Goal: Communication & Community: Answer question/provide support

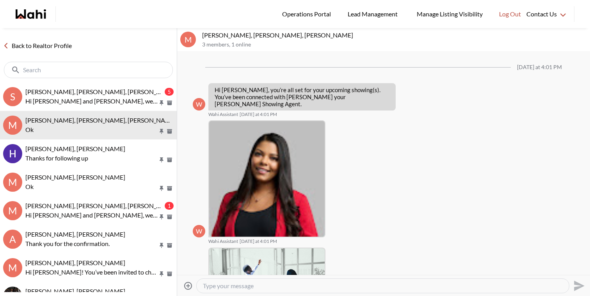
scroll to position [517, 0]
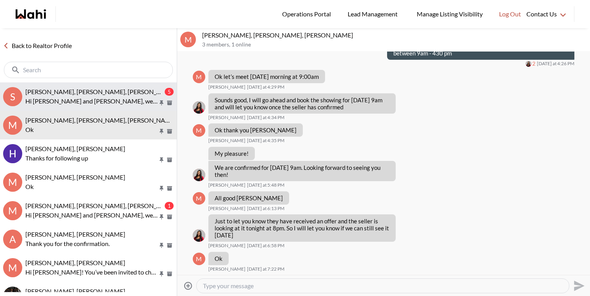
click at [96, 83] on button "S [PERSON_NAME], [PERSON_NAME], [PERSON_NAME] 5 Hi [PERSON_NAME] and [PERSON_NA…" at bounding box center [88, 96] width 177 height 28
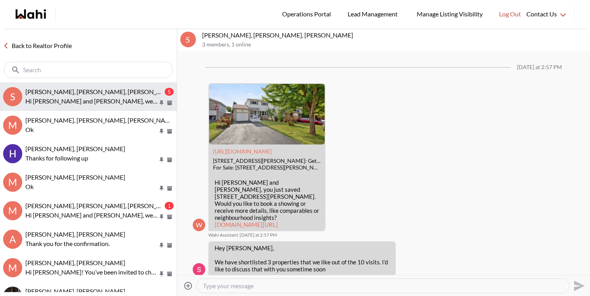
scroll to position [1317, 0]
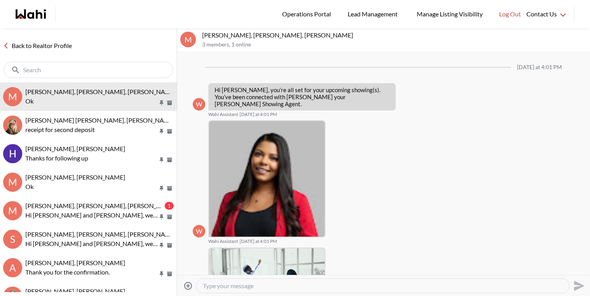
scroll to position [535, 0]
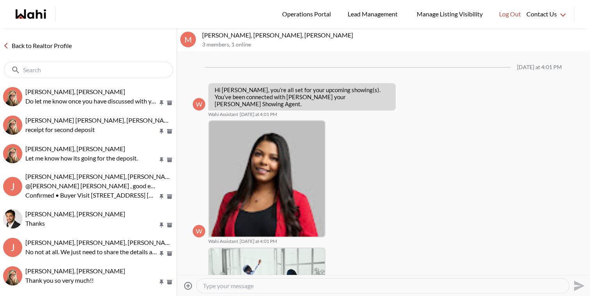
scroll to position [486, 0]
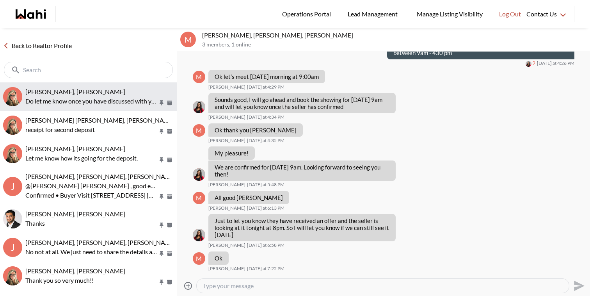
click at [89, 84] on button "BEVERLY null, Barbara Do let me know once you have discussed with your husband …" at bounding box center [88, 96] width 177 height 28
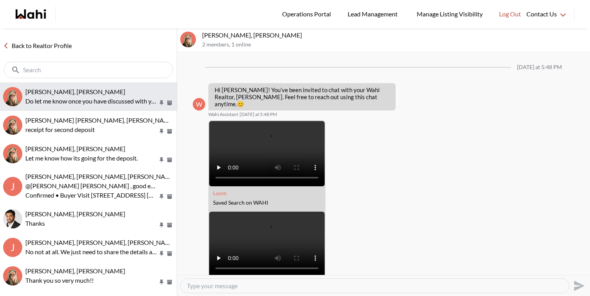
scroll to position [204, 0]
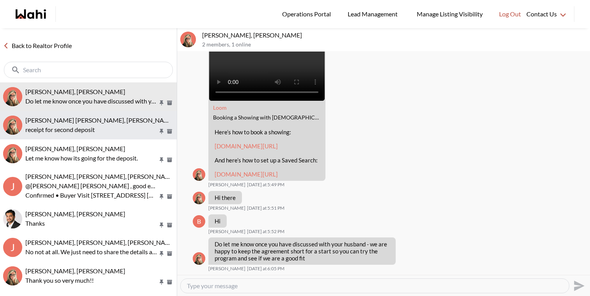
click at [87, 121] on div "Jeremy Tod, Barbara" at bounding box center [99, 120] width 148 height 8
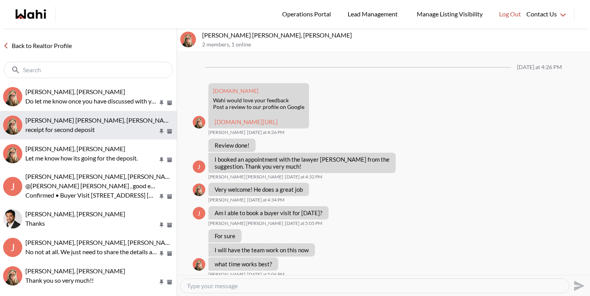
scroll to position [574, 0]
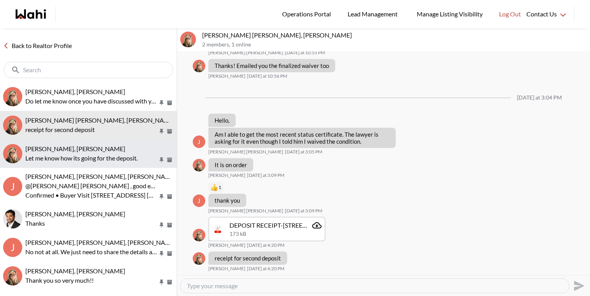
click at [94, 158] on p "Let me know how its going for the deposit." at bounding box center [91, 157] width 133 height 9
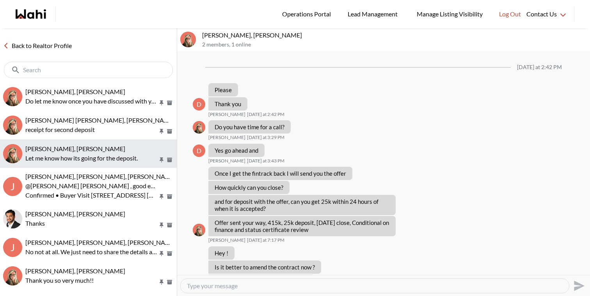
scroll to position [853, 0]
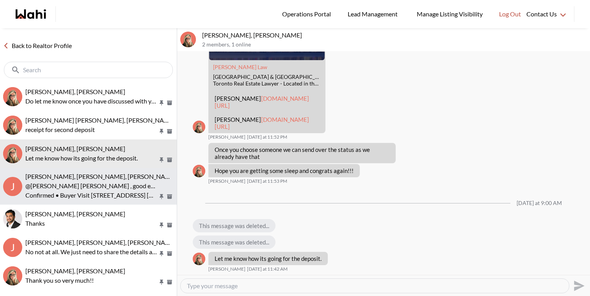
click at [99, 183] on p "@Jeremy Tod , good evening This is Paul here, showing agent and your showing is…" at bounding box center [91, 185] width 133 height 9
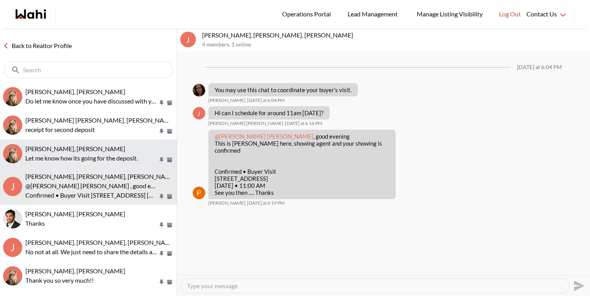
click at [123, 145] on div "David Rodriguez, Barbara" at bounding box center [99, 149] width 148 height 8
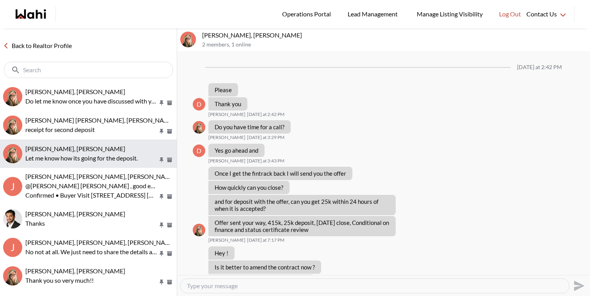
scroll to position [853, 0]
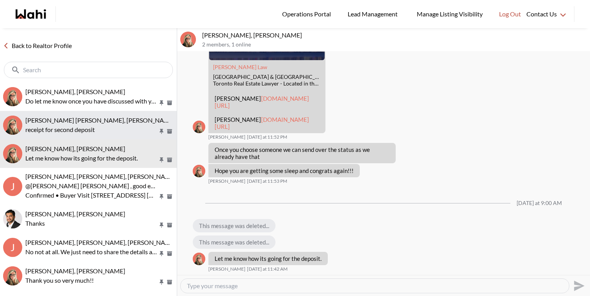
click at [121, 132] on p "receipt for second deposit" at bounding box center [91, 129] width 133 height 9
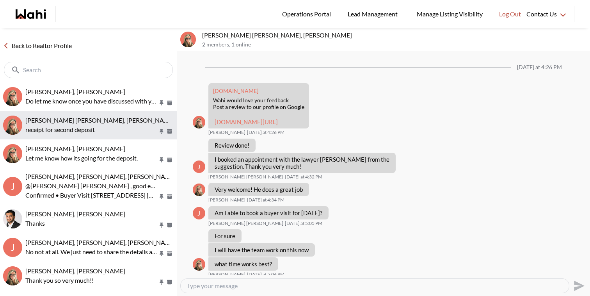
scroll to position [574, 0]
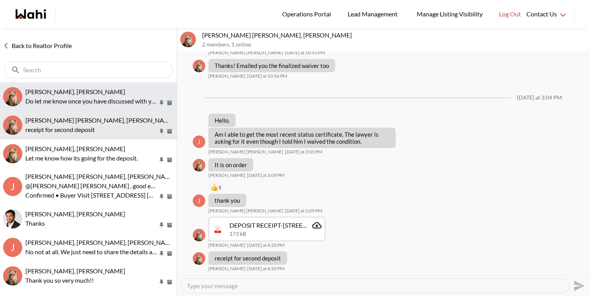
click at [117, 104] on p "Do let me know once you have discussed with your husband - we are happy to keep…" at bounding box center [91, 100] width 133 height 9
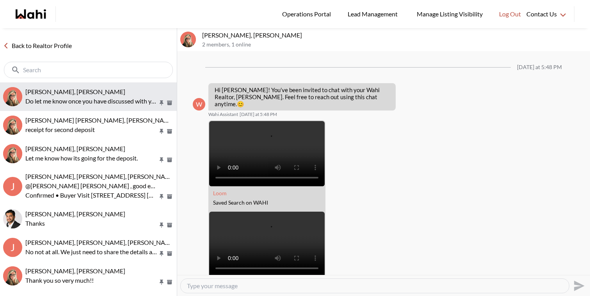
scroll to position [204, 0]
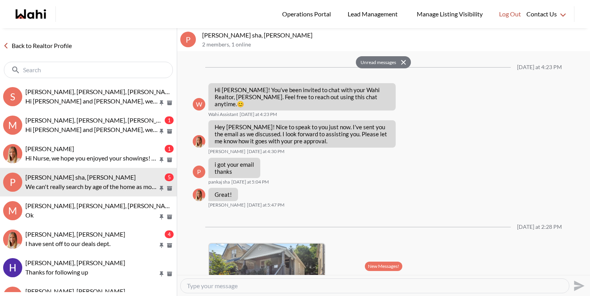
scroll to position [355, 0]
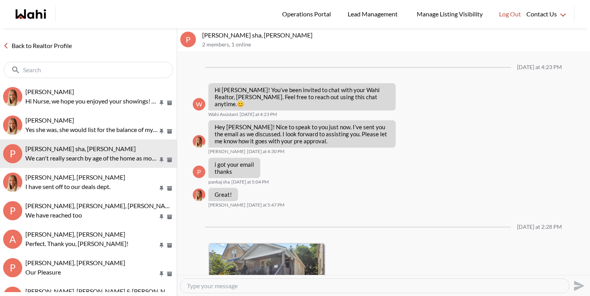
scroll to position [810, 0]
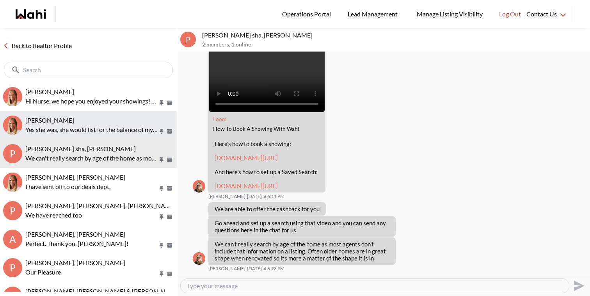
click at [92, 121] on div "[PERSON_NAME]" at bounding box center [99, 120] width 148 height 8
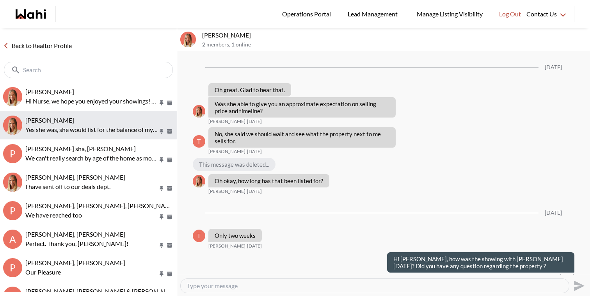
scroll to position [686, 0]
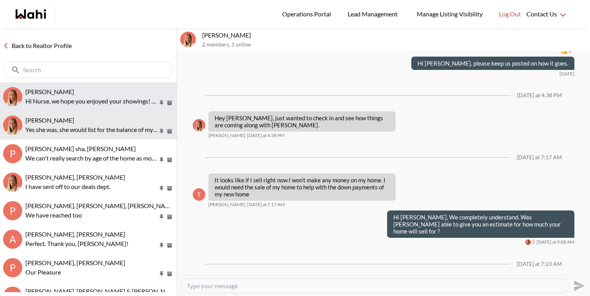
click at [94, 98] on p "Hi Nurse, we hope you enjoyed your showings! Did the properties meet your crite…" at bounding box center [91, 100] width 133 height 9
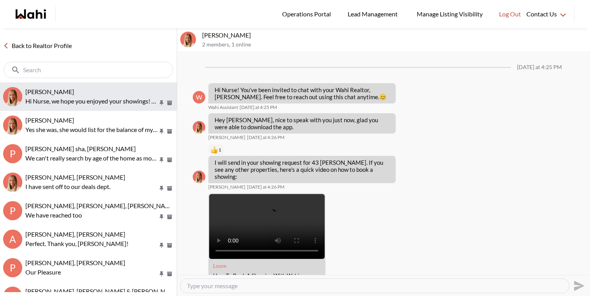
scroll to position [1524, 0]
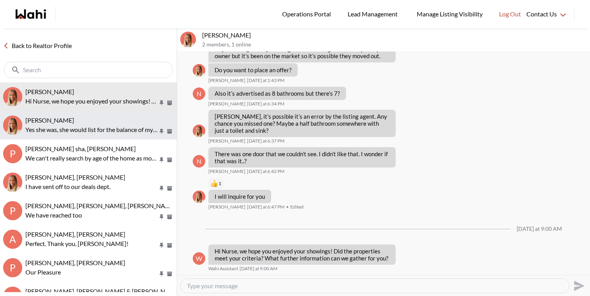
click at [115, 125] on p "Yes she was, she would list for the balance of my mortgage." at bounding box center [91, 129] width 133 height 9
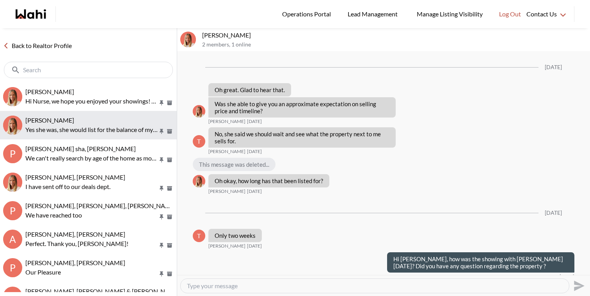
scroll to position [686, 0]
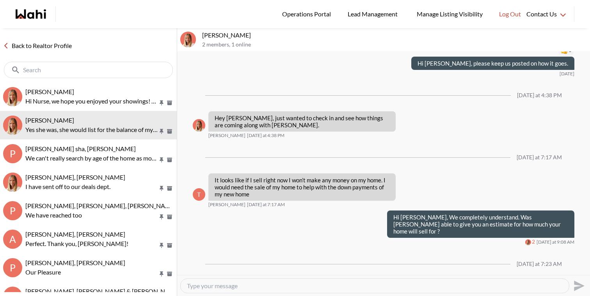
click at [237, 287] on textarea "Type your message" at bounding box center [375, 286] width 376 height 8
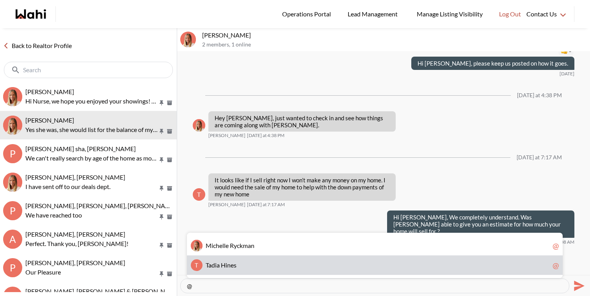
click at [230, 264] on span "n" at bounding box center [229, 264] width 4 height 7
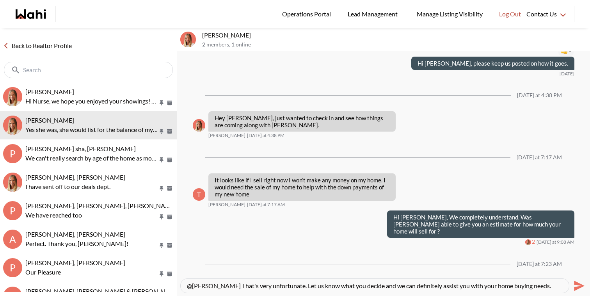
type textarea "@Tadia Hines That's very unfortunate. Let us know what you decide and we can de…"
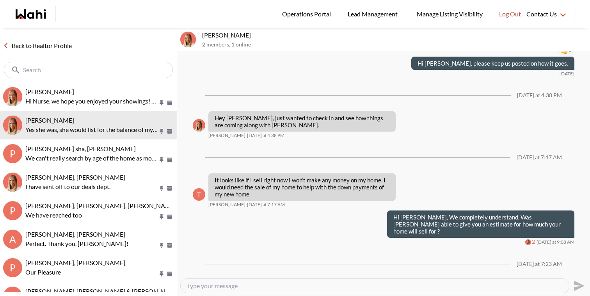
scroll to position [724, 0]
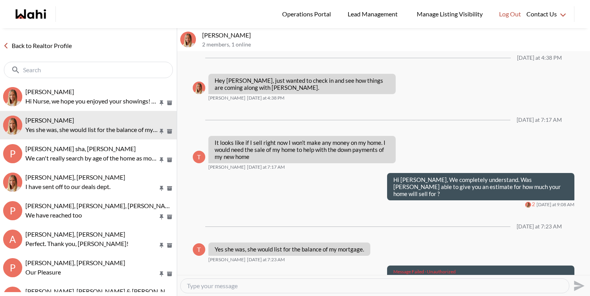
drag, startPoint x: 420, startPoint y: 266, endPoint x: 391, endPoint y: 249, distance: 33.4
click at [391, 265] on div "Message Failed · Unauthorized @Tadia Hines That's very unfortunate. Let us know…" at bounding box center [480, 282] width 187 height 34
copy p "@Tadia Hines That's very unfortunate. Let us know what you decide and we can de…"
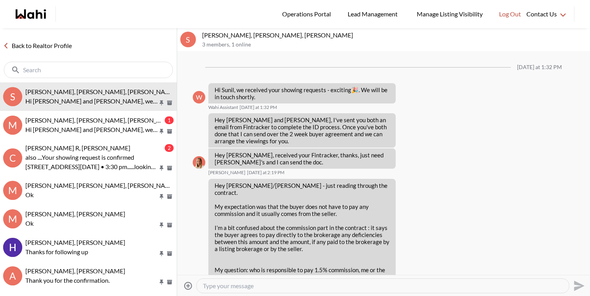
scroll to position [919, 0]
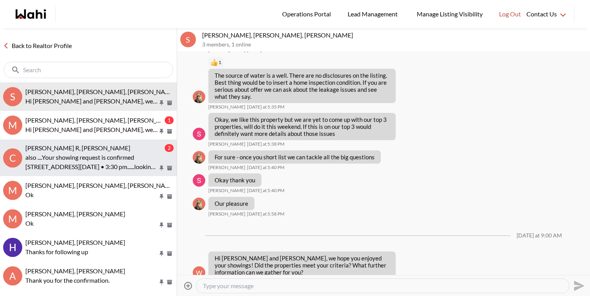
click at [108, 152] on div "cris R, Paul, Faraz 2 also ....Your showing request is confirmed 5949 Yonge Str…" at bounding box center [99, 157] width 148 height 27
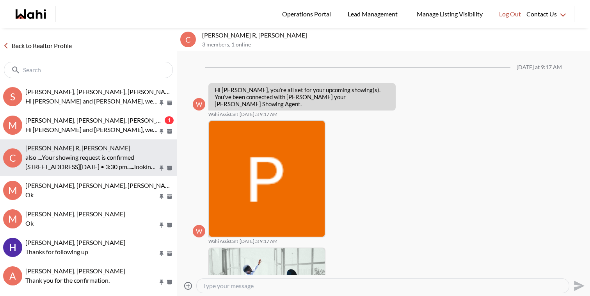
scroll to position [325, 0]
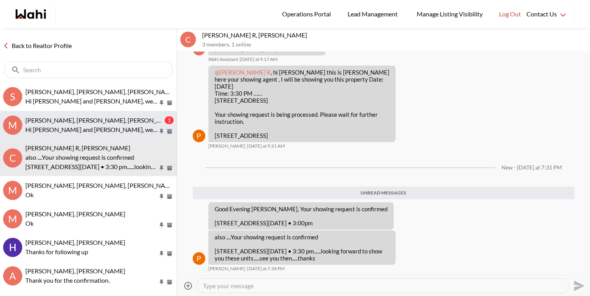
click at [103, 129] on p "Hi Mahad and Fatima, we hope you enjoyed your showings! Did the properties meet…" at bounding box center [91, 129] width 133 height 9
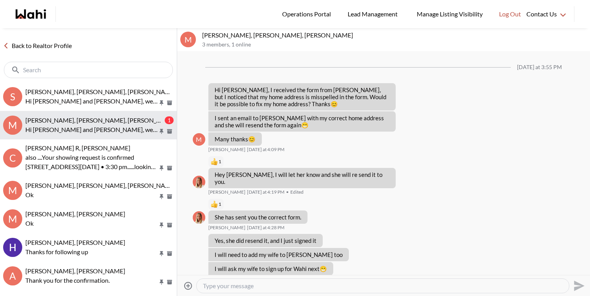
scroll to position [619, 0]
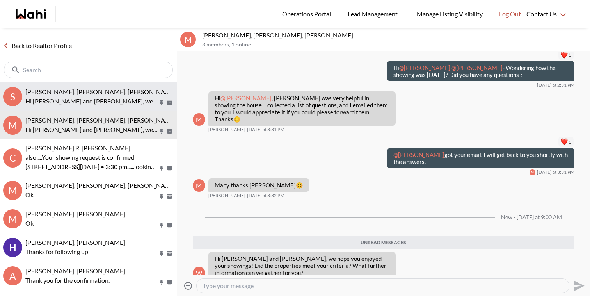
click at [95, 110] on button "S Sunil Murali, Ana Rodriguez, Faraz Hi Sunil and Ana, we hope you enjoyed your…" at bounding box center [88, 96] width 177 height 28
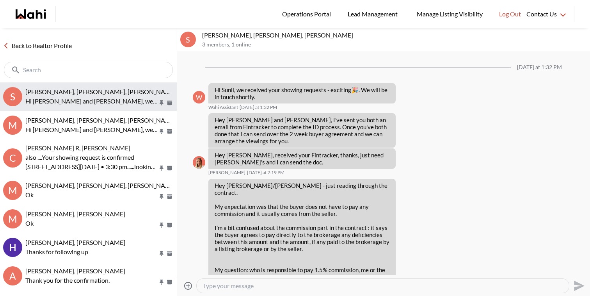
scroll to position [919, 0]
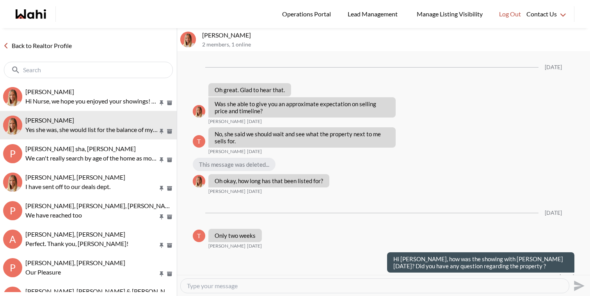
scroll to position [686, 0]
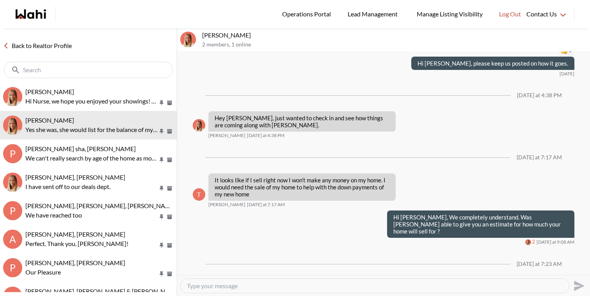
click at [419, 286] on textarea "Type your message" at bounding box center [375, 286] width 376 height 8
paste textarea "@[PERSON_NAME] That's very unfortunate. Let us know what you decide and we can …"
type textarea "@Tadia Hines That's very unfortunate. Let us know what you decide and we can de…"
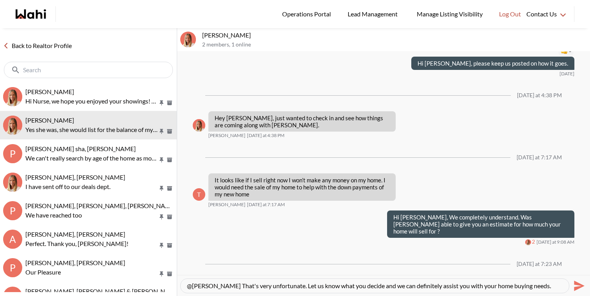
click at [582, 286] on icon "Send" at bounding box center [579, 285] width 11 height 11
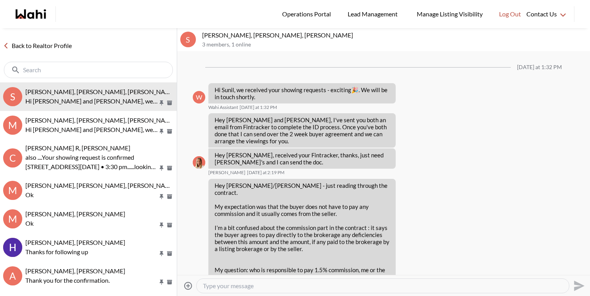
scroll to position [919, 0]
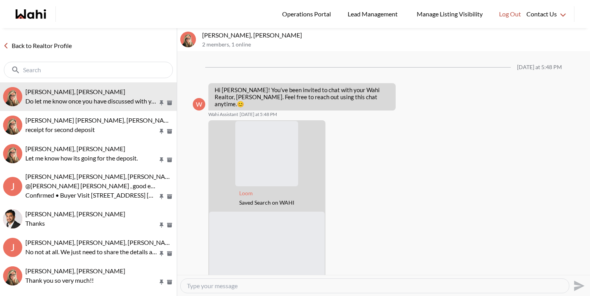
scroll to position [204, 0]
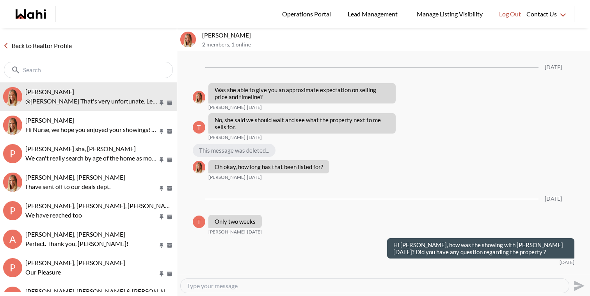
scroll to position [710, 0]
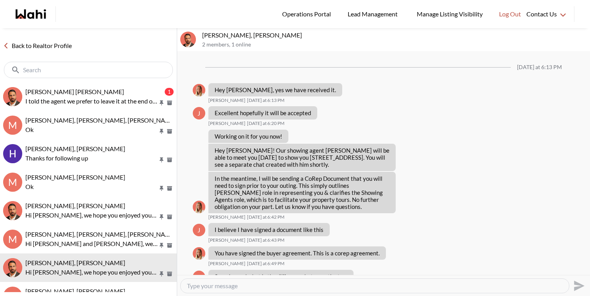
scroll to position [750, 0]
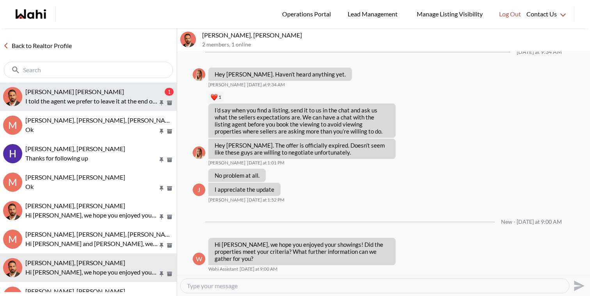
click at [93, 85] on button "Muhammad Ali Zaheer, Behnam 1 I told the agent we prefer to leave it at the end…" at bounding box center [88, 96] width 177 height 28
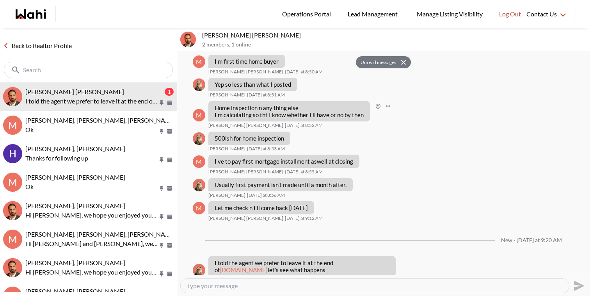
scroll to position [2446, 0]
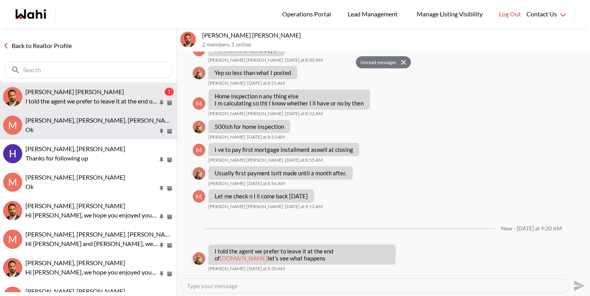
click at [74, 126] on p "Ok" at bounding box center [91, 129] width 133 height 9
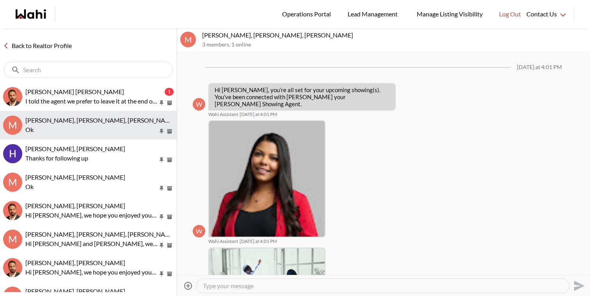
scroll to position [486, 0]
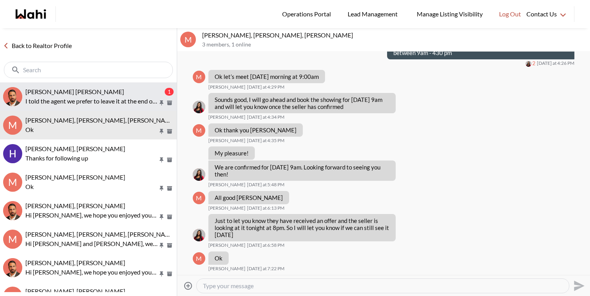
click at [98, 93] on span "[PERSON_NAME] [PERSON_NAME]" at bounding box center [74, 91] width 99 height 7
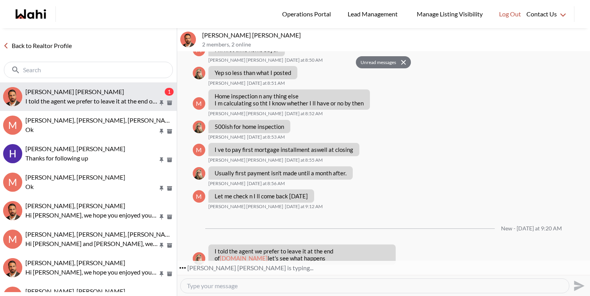
scroll to position [2470, 0]
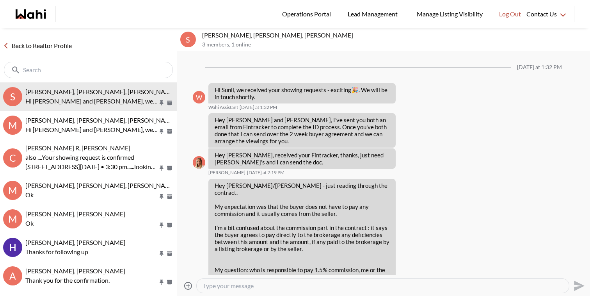
scroll to position [919, 0]
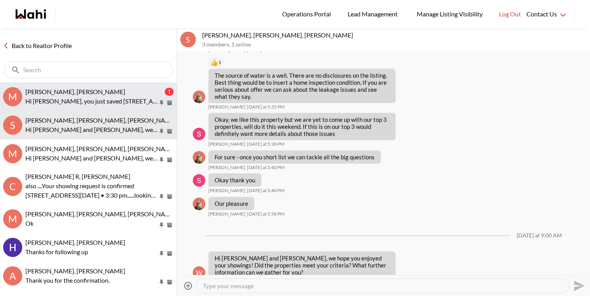
click at [81, 92] on span "[PERSON_NAME], [PERSON_NAME]" at bounding box center [75, 91] width 100 height 7
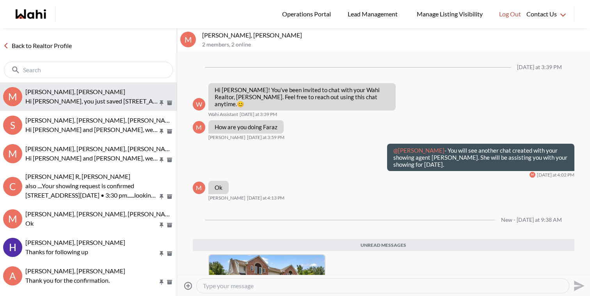
scroll to position [137, 0]
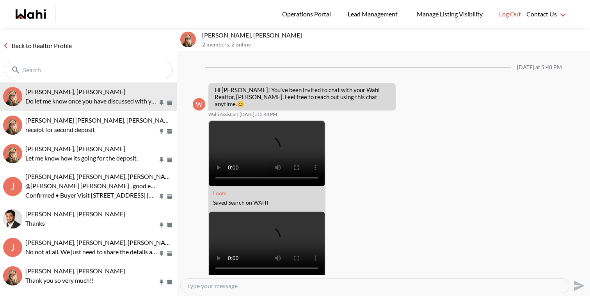
scroll to position [204, 0]
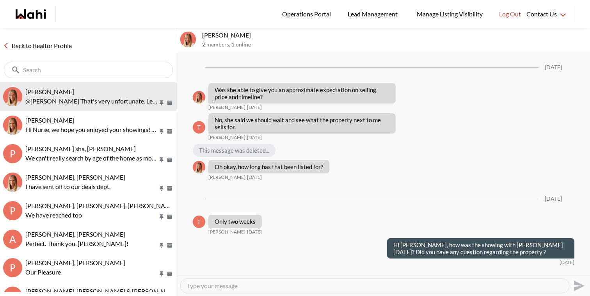
scroll to position [710, 0]
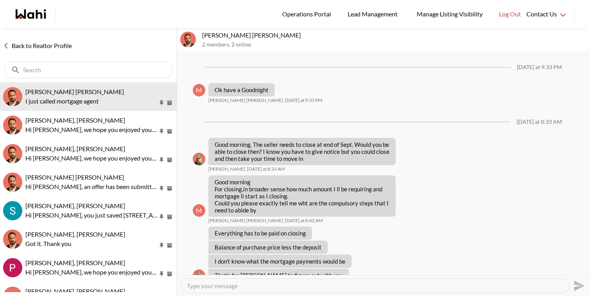
scroll to position [431, 0]
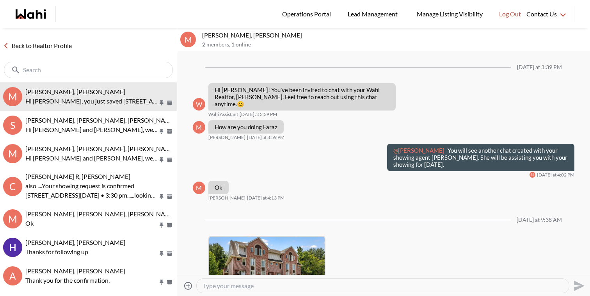
scroll to position [119, 0]
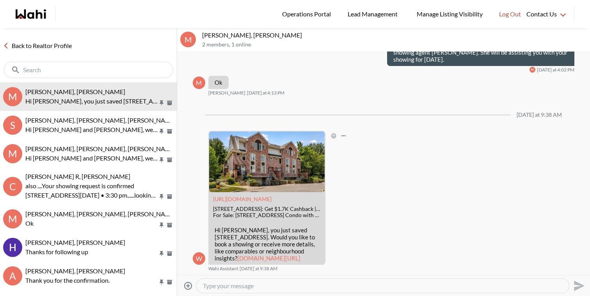
click at [262, 254] on link "wahi.com/ca/en/real-estate/on/ottawa/bells-corners/bells-corners-west/1-timberv…" at bounding box center [268, 257] width 63 height 7
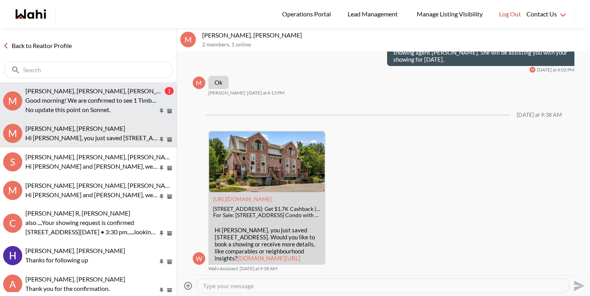
click at [101, 99] on p "Good morning! We are confirmed to see 1 Timberview #4 [DATE] at 1:30pm." at bounding box center [91, 100] width 133 height 9
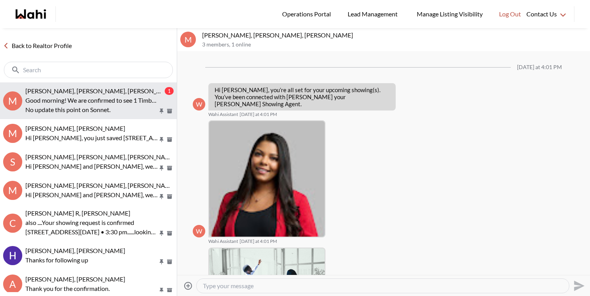
scroll to position [580, 0]
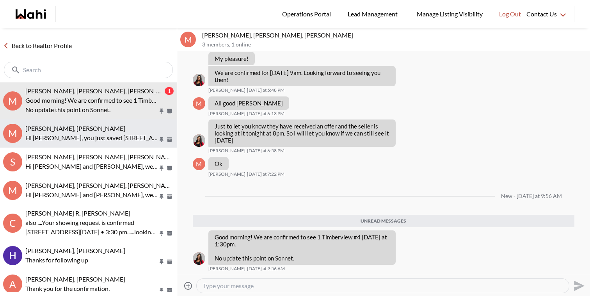
click at [121, 132] on div "Milton Henriquez, Faraz Hi Milton, you just saved 1 Timberview Way #4, Nepean. …" at bounding box center [99, 133] width 148 height 18
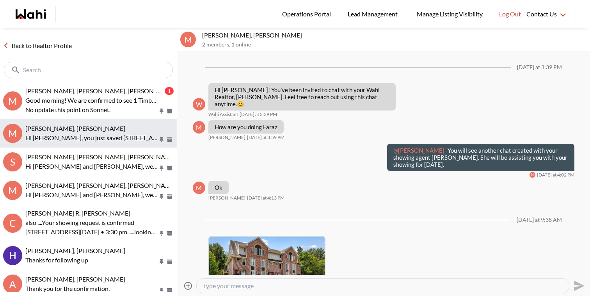
scroll to position [119, 0]
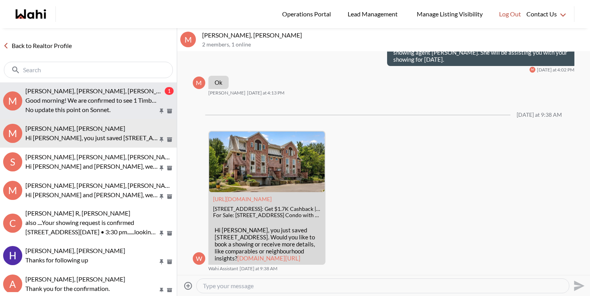
click at [122, 105] on p "No update this point on Sonnet." at bounding box center [91, 109] width 133 height 9
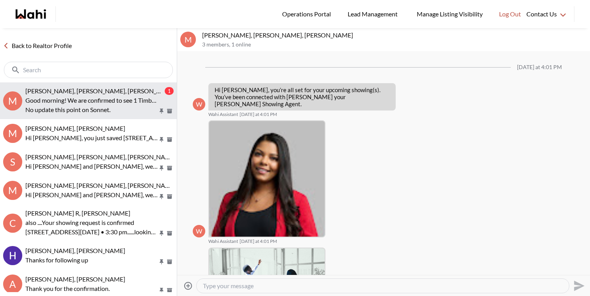
scroll to position [580, 0]
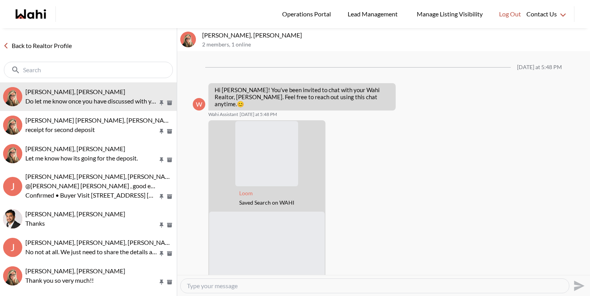
scroll to position [204, 0]
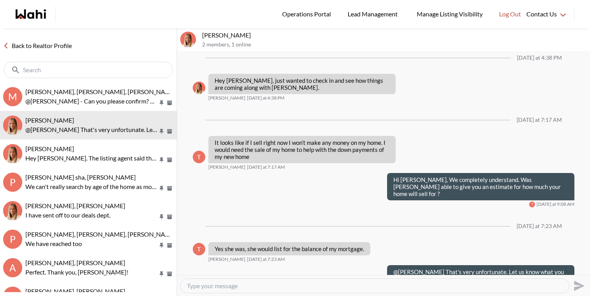
scroll to position [709, 0]
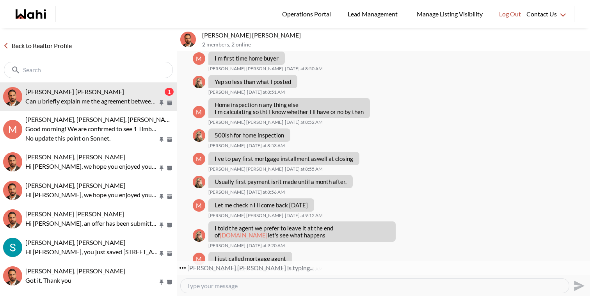
scroll to position [507, 0]
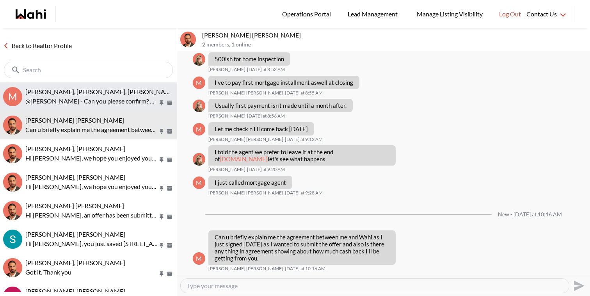
click at [73, 98] on p "@[PERSON_NAME] - Can you please confirm? Thanks" at bounding box center [91, 100] width 133 height 9
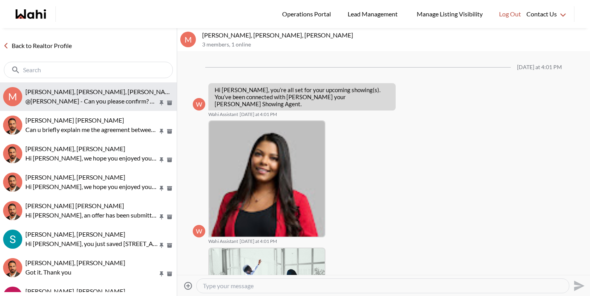
scroll to position [584, 0]
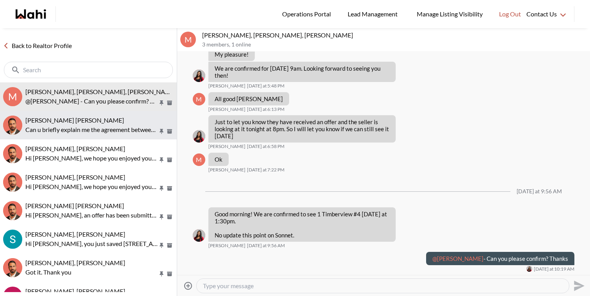
click at [69, 120] on span "Muhammad Ali Zaheer, Behnam" at bounding box center [74, 119] width 99 height 7
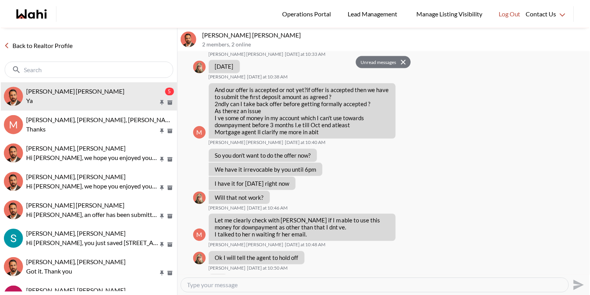
scroll to position [825, 0]
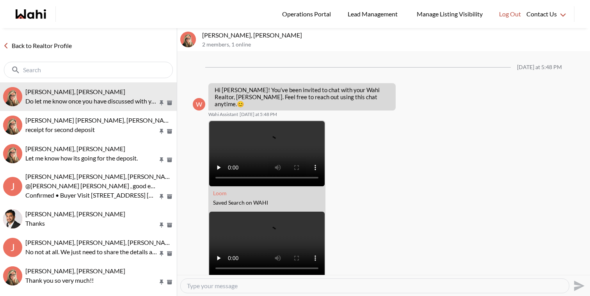
scroll to position [204, 0]
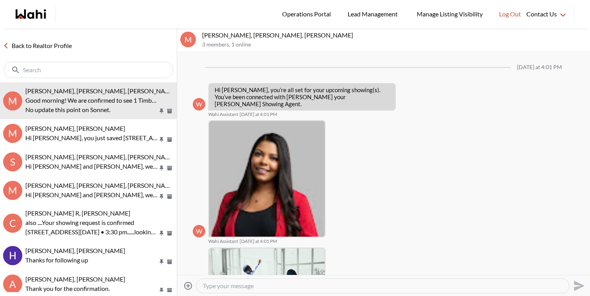
scroll to position [561, 0]
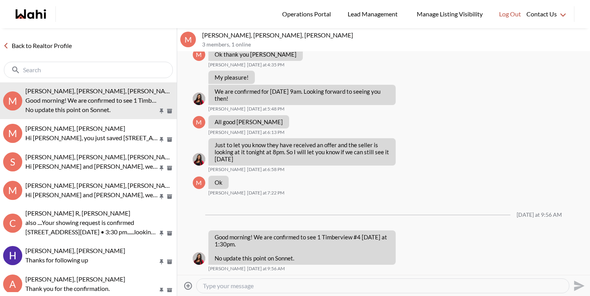
click at [230, 288] on textarea "Type your message" at bounding box center [383, 286] width 360 height 8
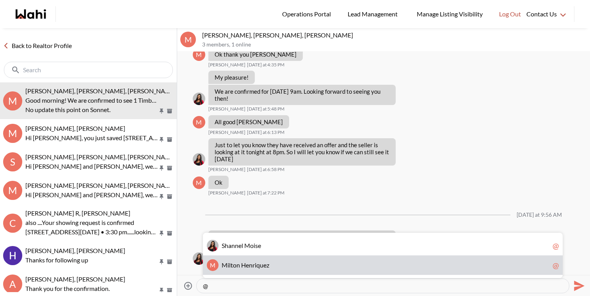
click at [250, 260] on div "M M i l t o n H e n r i q u e z @" at bounding box center [383, 265] width 360 height 20
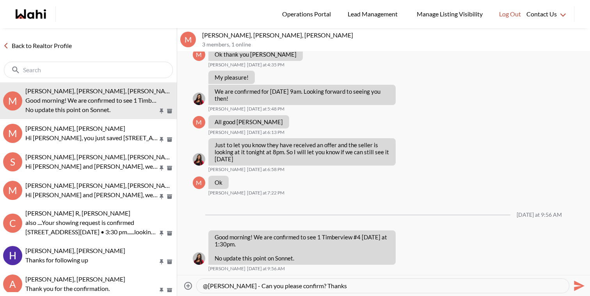
type textarea "@Milton Henriquez - Can you please confirm? Thanks"
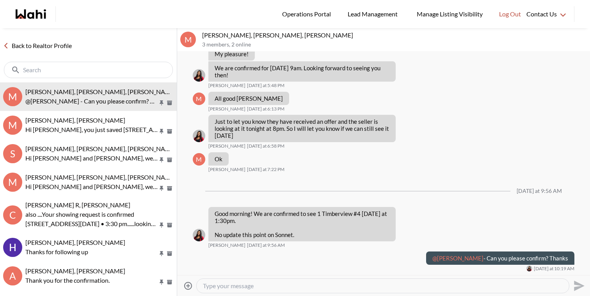
scroll to position [584, 0]
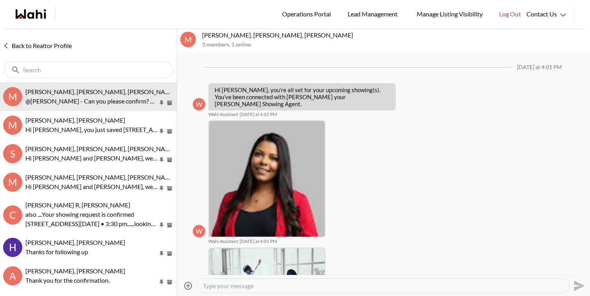
scroll to position [584, 0]
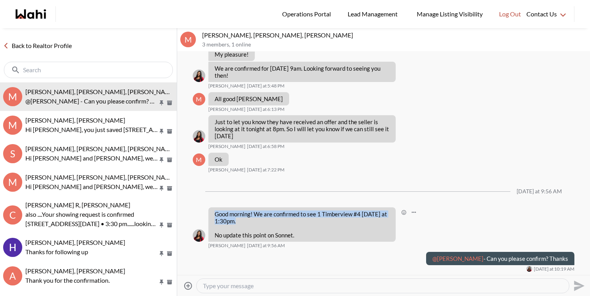
drag, startPoint x: 215, startPoint y: 212, endPoint x: 293, endPoint y: 227, distance: 79.9
click at [293, 227] on div "Good morning! We are confirmed to see 1 Timberview #4 today at 1:30pm. No updat…" at bounding box center [302, 224] width 175 height 28
copy p "Good morning! We are confirmed to see 1 Timberview #4 today at 1:30pm."
click at [254, 285] on textarea "Type your message" at bounding box center [383, 286] width 360 height 8
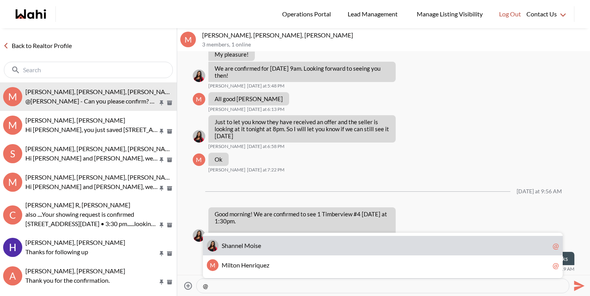
click at [261, 243] on span "S h a n n e l M o i s e" at bounding box center [386, 245] width 328 height 8
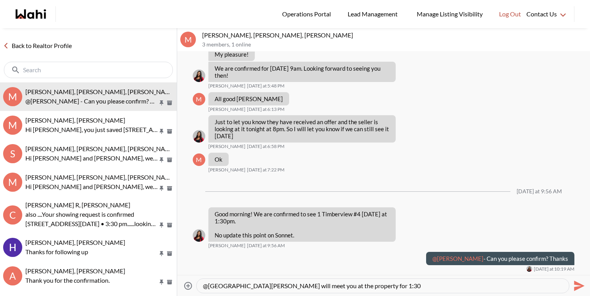
click at [271, 282] on textarea "@Shannel Moise - Milton will meet you at the property for 1:30" at bounding box center [383, 286] width 360 height 8
click at [489, 285] on textarea "@Shannel Moise - Milton has confirmed and will meet you at the property for 1:30" at bounding box center [383, 286] width 360 height 8
type textarea "@Shannel Moise - Milton has confirmed and will meet you at the property for 1:3…"
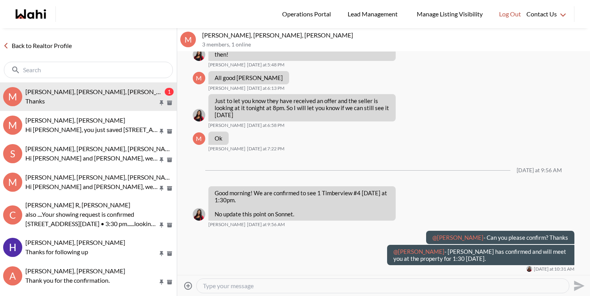
scroll to position [628, 0]
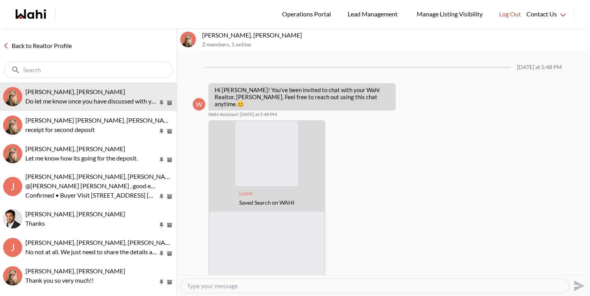
scroll to position [204, 0]
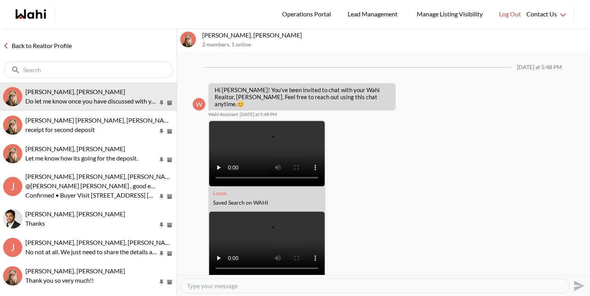
scroll to position [204, 0]
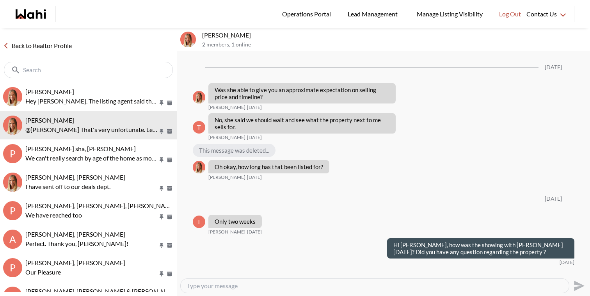
scroll to position [709, 0]
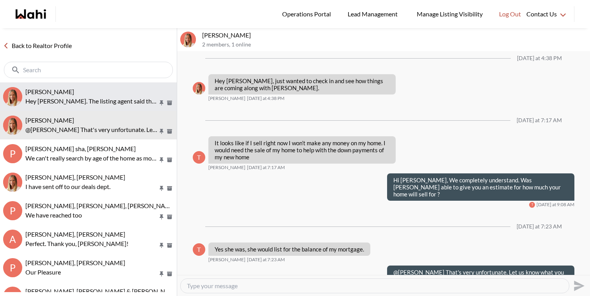
click at [79, 99] on p "Hey [PERSON_NAME]. The listing agent said the 8th bathroom is in the pool house." at bounding box center [91, 100] width 133 height 9
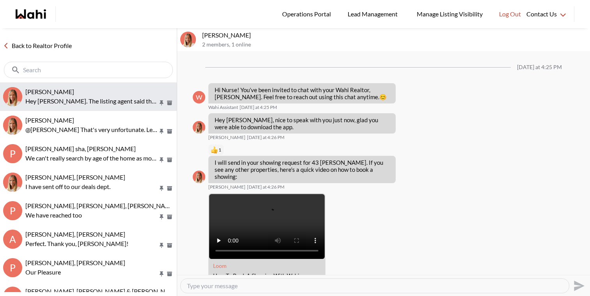
scroll to position [1554, 0]
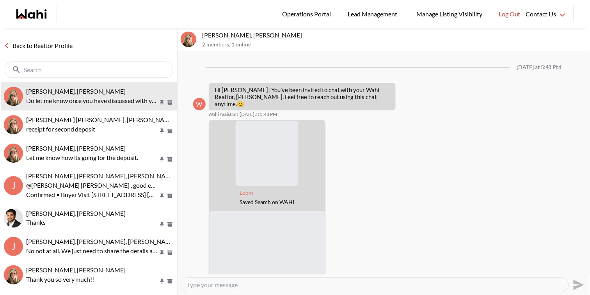
scroll to position [204, 0]
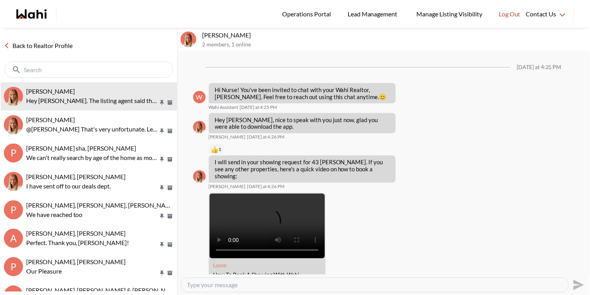
scroll to position [1554, 0]
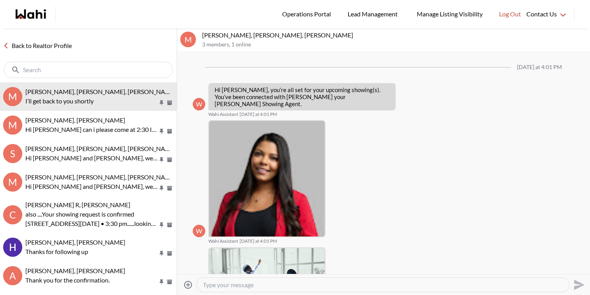
scroll to position [697, 0]
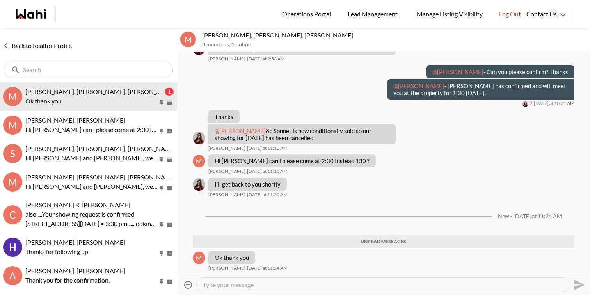
scroll to position [752, 0]
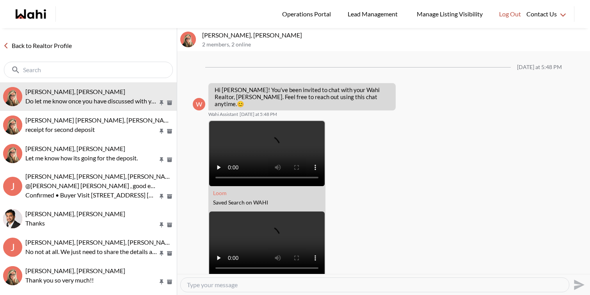
scroll to position [205, 0]
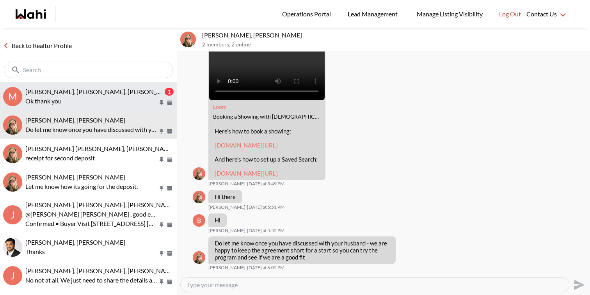
click at [92, 94] on span "[PERSON_NAME], [PERSON_NAME], [PERSON_NAME]" at bounding box center [100, 91] width 151 height 7
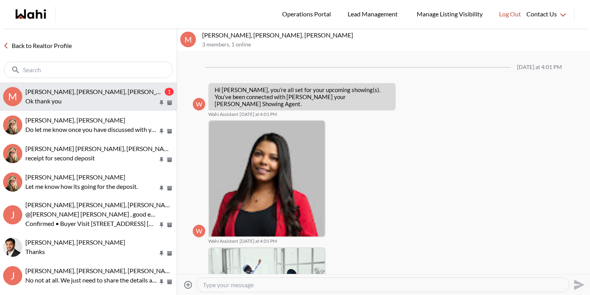
scroll to position [770, 0]
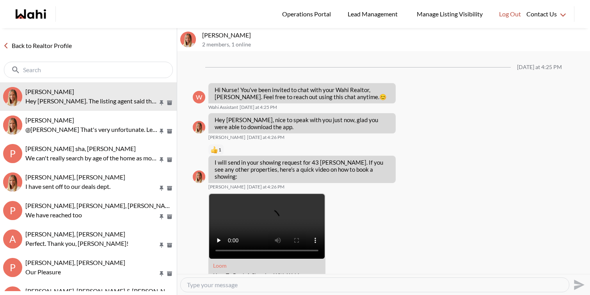
scroll to position [1555, 0]
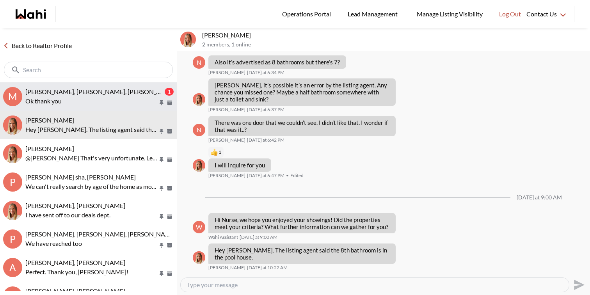
click at [110, 83] on button "M [PERSON_NAME], [PERSON_NAME], [PERSON_NAME] 1 Ok thank you" at bounding box center [88, 96] width 177 height 28
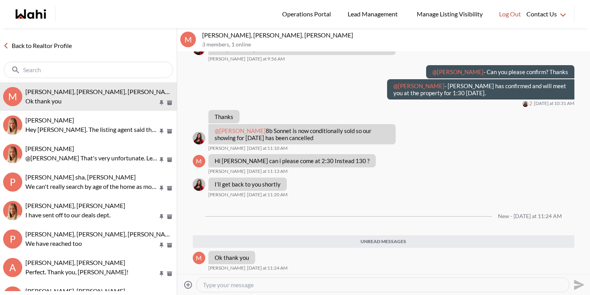
scroll to position [829, 0]
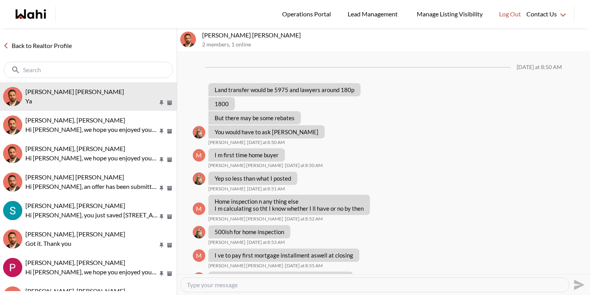
scroll to position [459, 0]
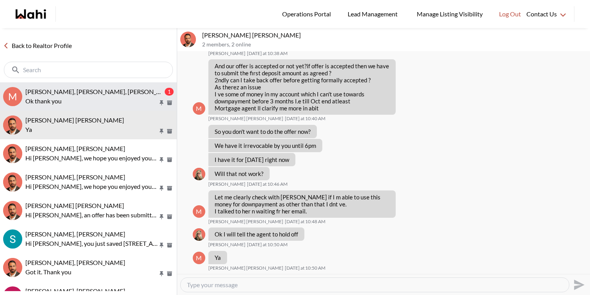
click at [123, 89] on div "[PERSON_NAME], [PERSON_NAME], [PERSON_NAME]" at bounding box center [94, 92] width 138 height 8
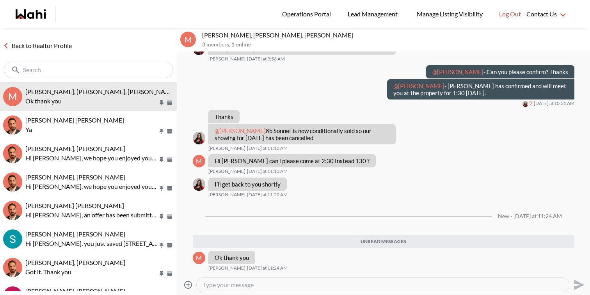
scroll to position [829, 0]
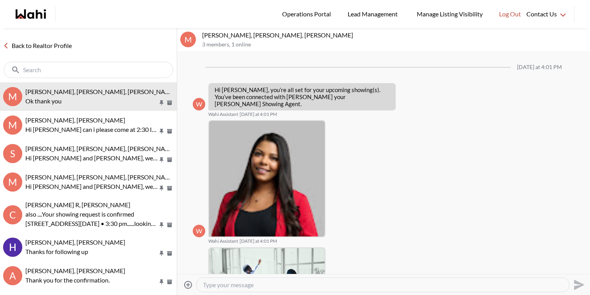
scroll to position [720, 0]
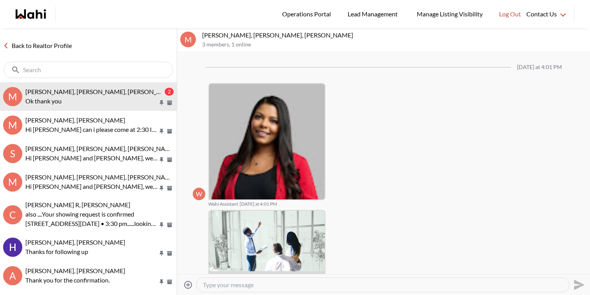
scroll to position [799, 0]
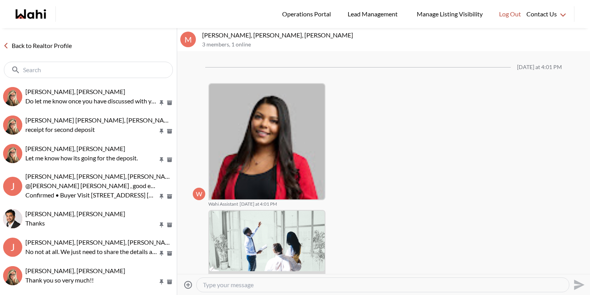
scroll to position [749, 0]
